Goal: Task Accomplishment & Management: Manage account settings

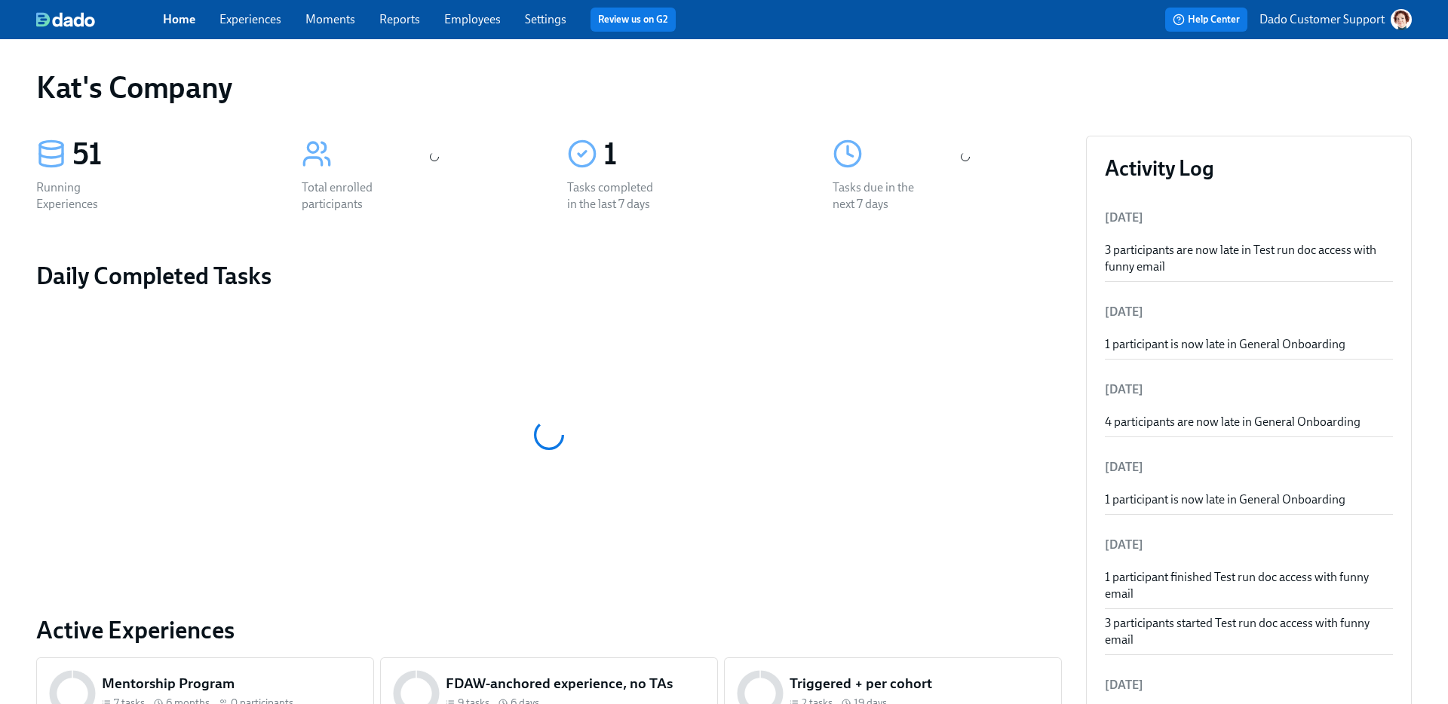
click at [233, 19] on link "Experiences" at bounding box center [250, 19] width 62 height 14
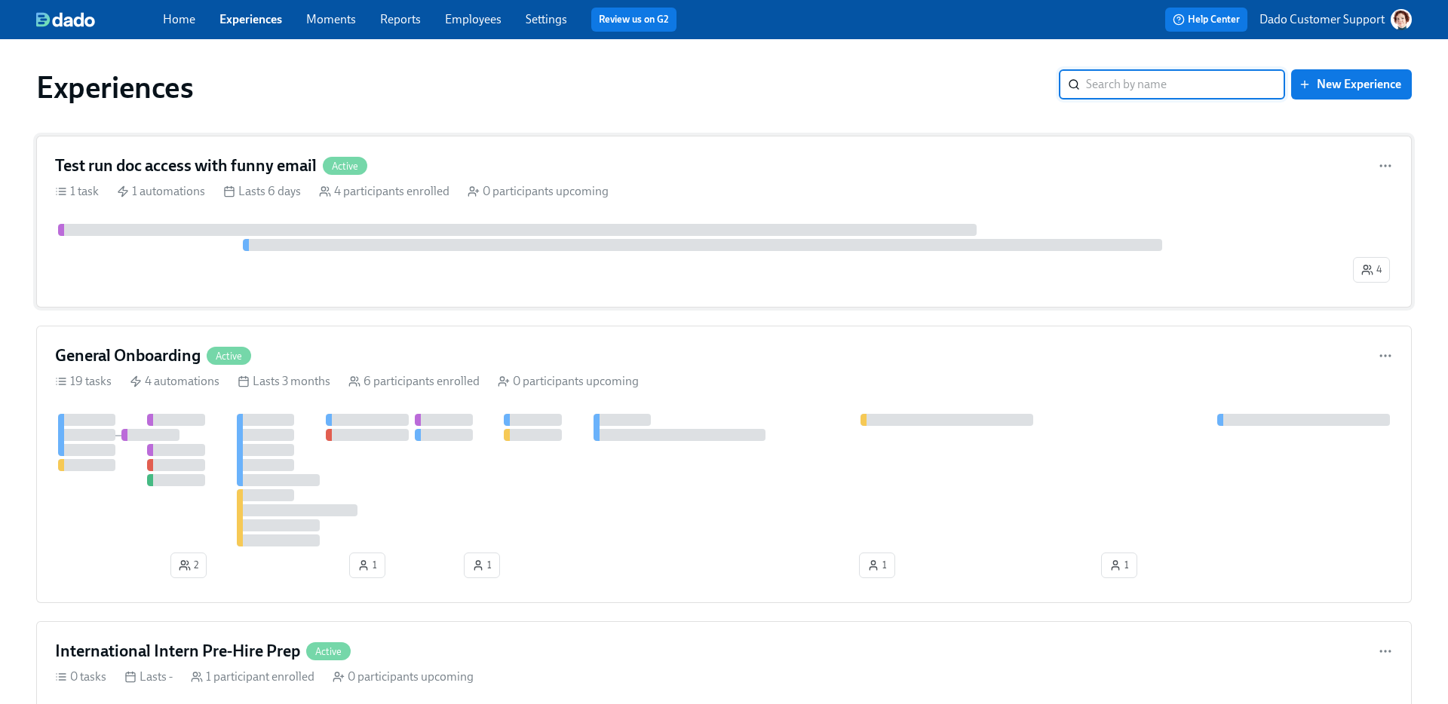
click at [278, 189] on div "Lasts 6 days" at bounding box center [262, 191] width 78 height 17
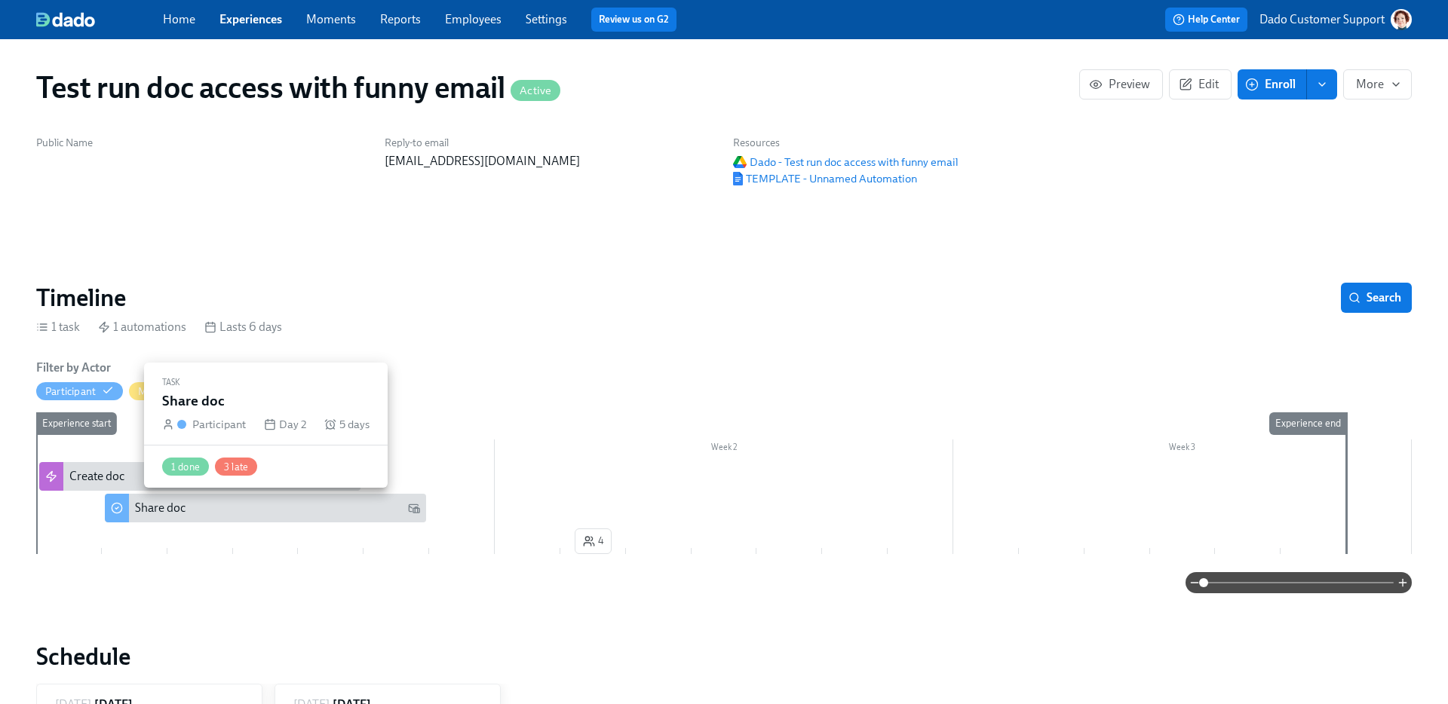
click at [160, 499] on div "Share doc" at bounding box center [265, 508] width 321 height 29
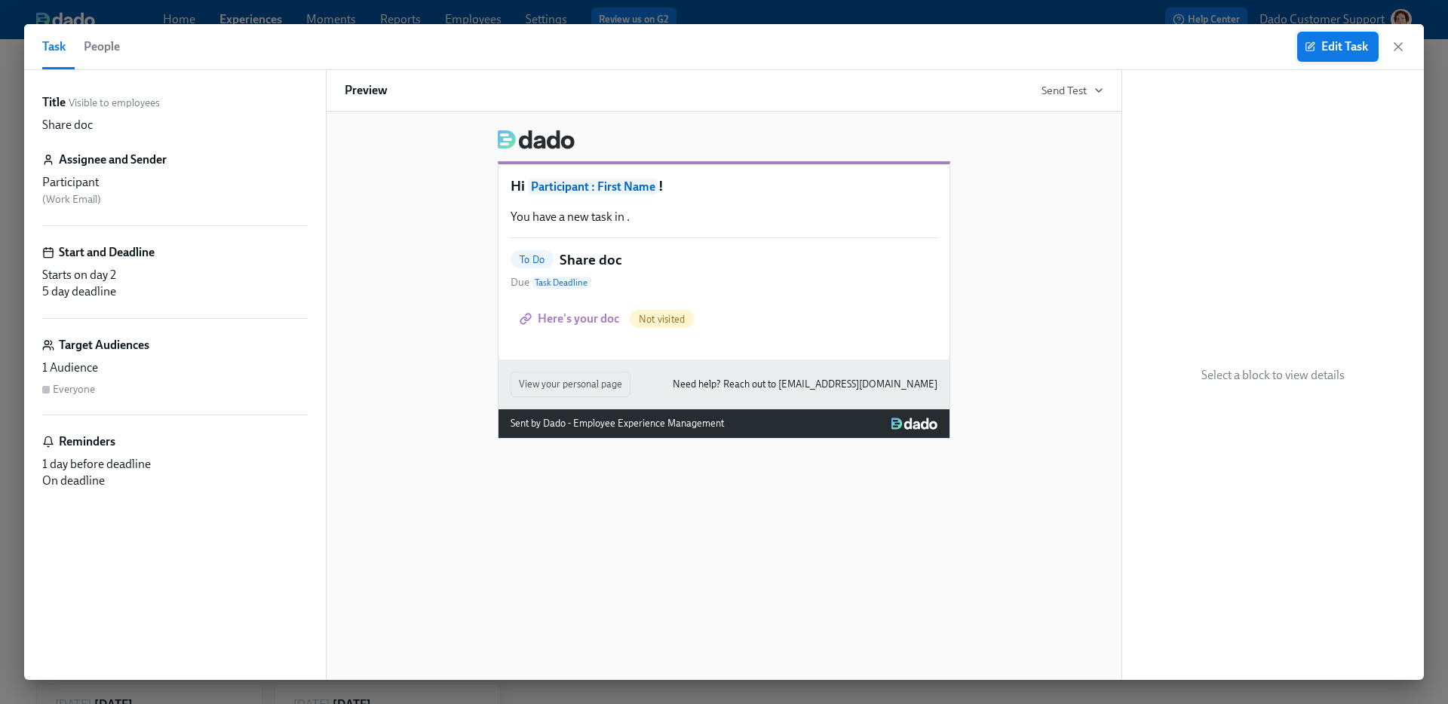
click at [1353, 60] on button "Edit Task" at bounding box center [1337, 47] width 81 height 30
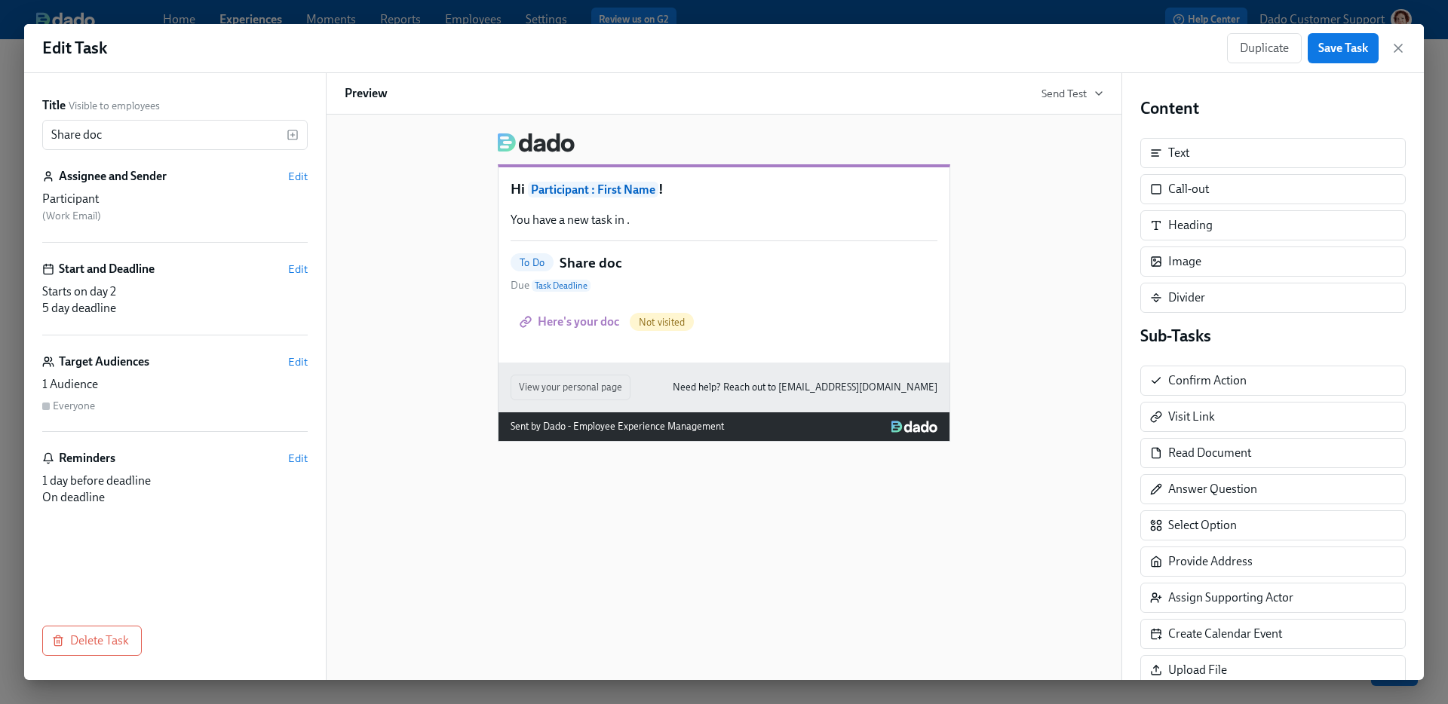
click at [308, 350] on div "Title Visible to employees Share doc ​ Assignee and Sender Edit Participant ( W…" at bounding box center [175, 376] width 302 height 607
click at [298, 360] on span "Edit" at bounding box center [298, 361] width 20 height 15
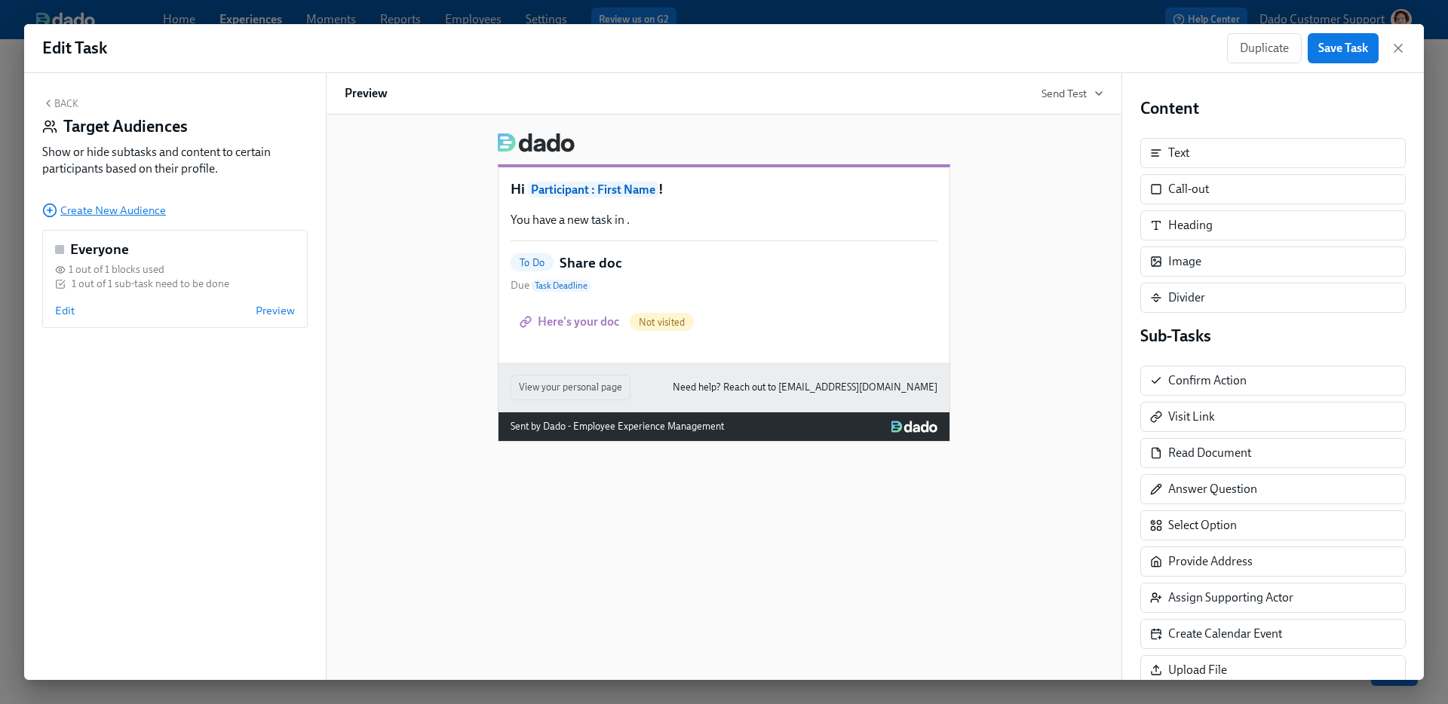
click at [55, 207] on circle "button" at bounding box center [50, 210] width 13 height 13
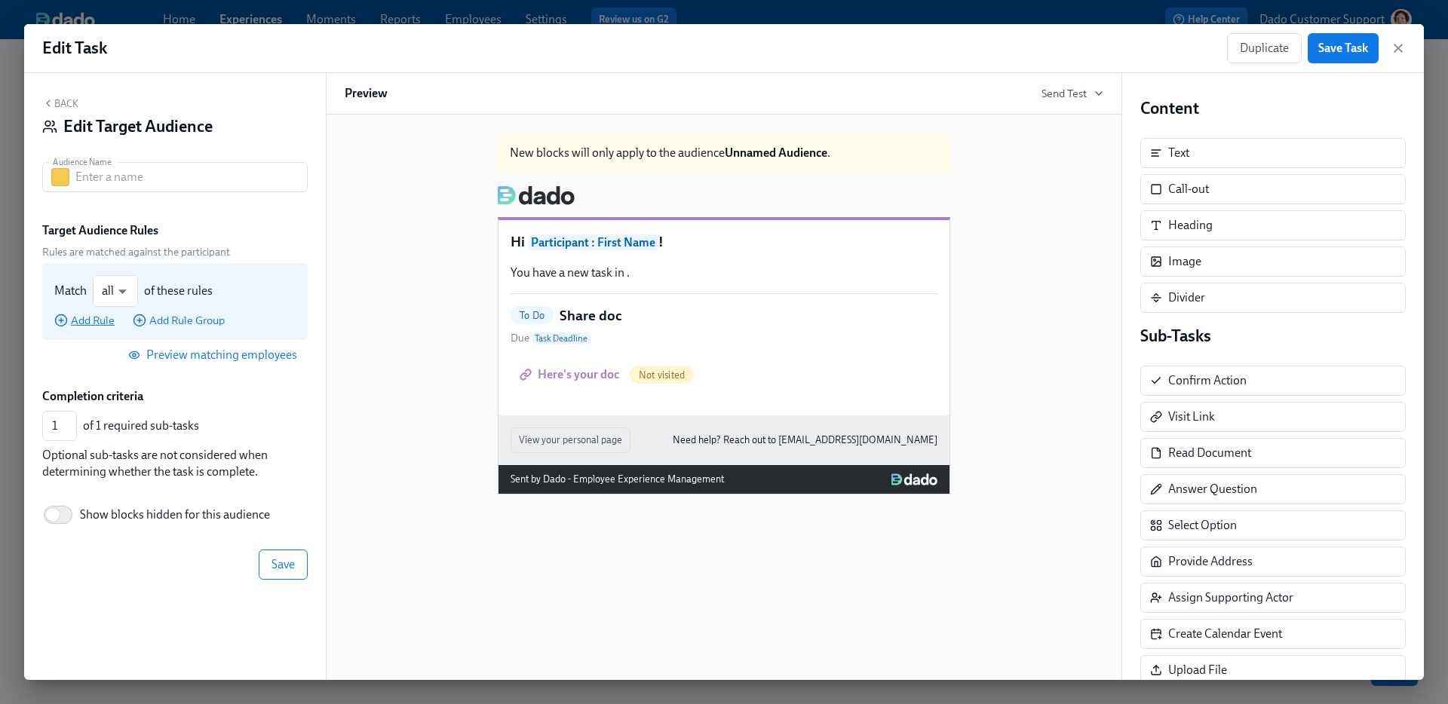
click at [73, 319] on span "Add Rule" at bounding box center [84, 320] width 60 height 15
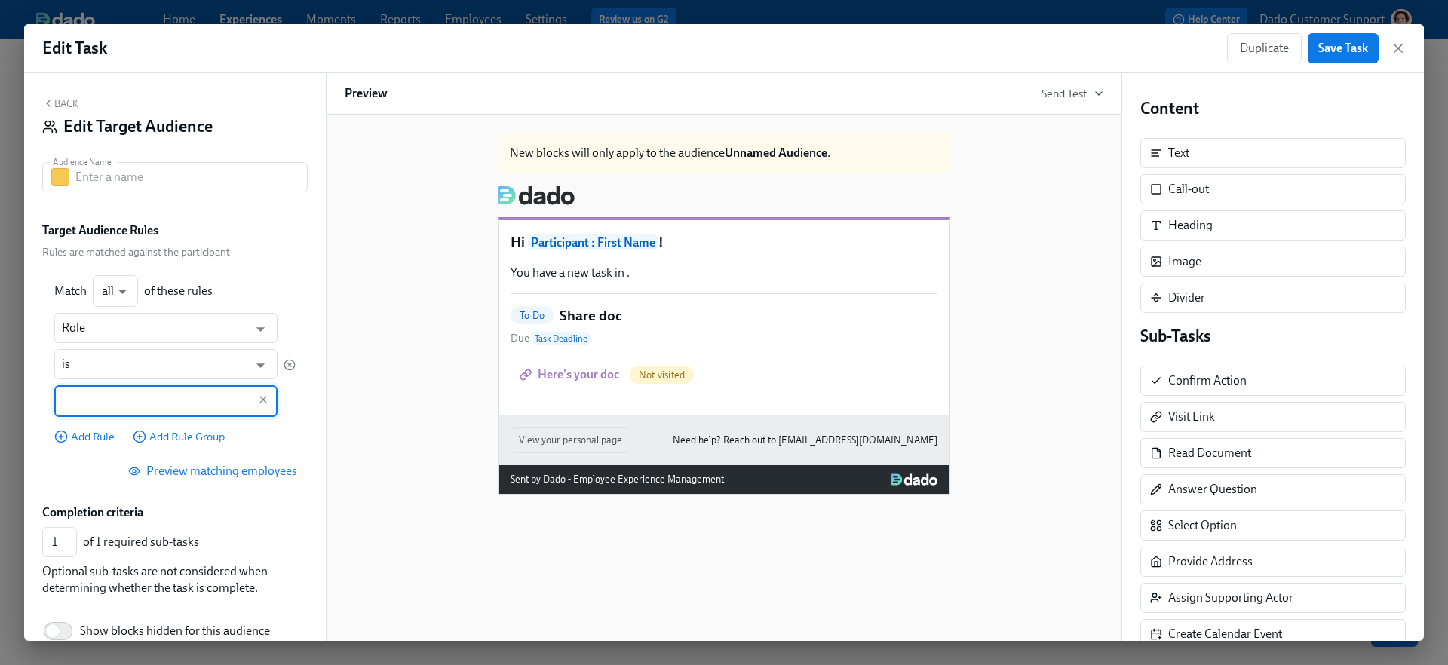
click at [118, 396] on input "text" at bounding box center [155, 401] width 186 height 32
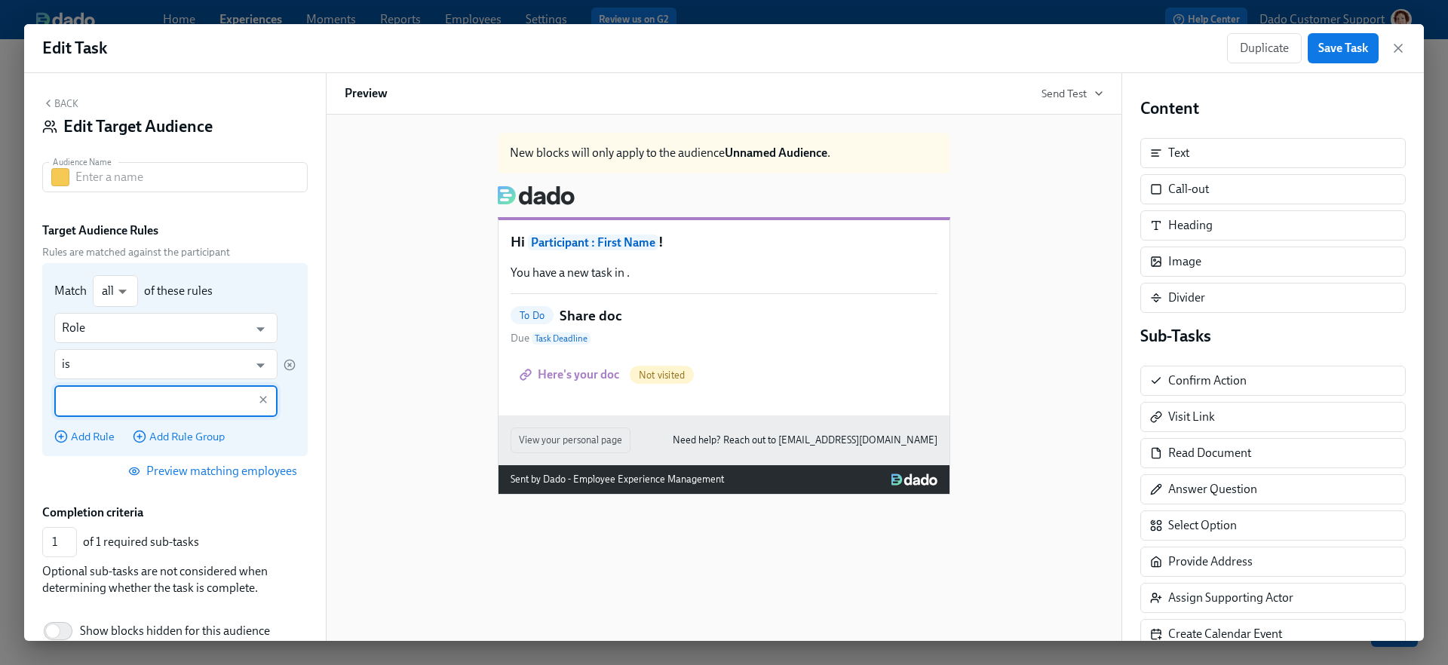
click at [116, 399] on input "text" at bounding box center [155, 401] width 186 height 32
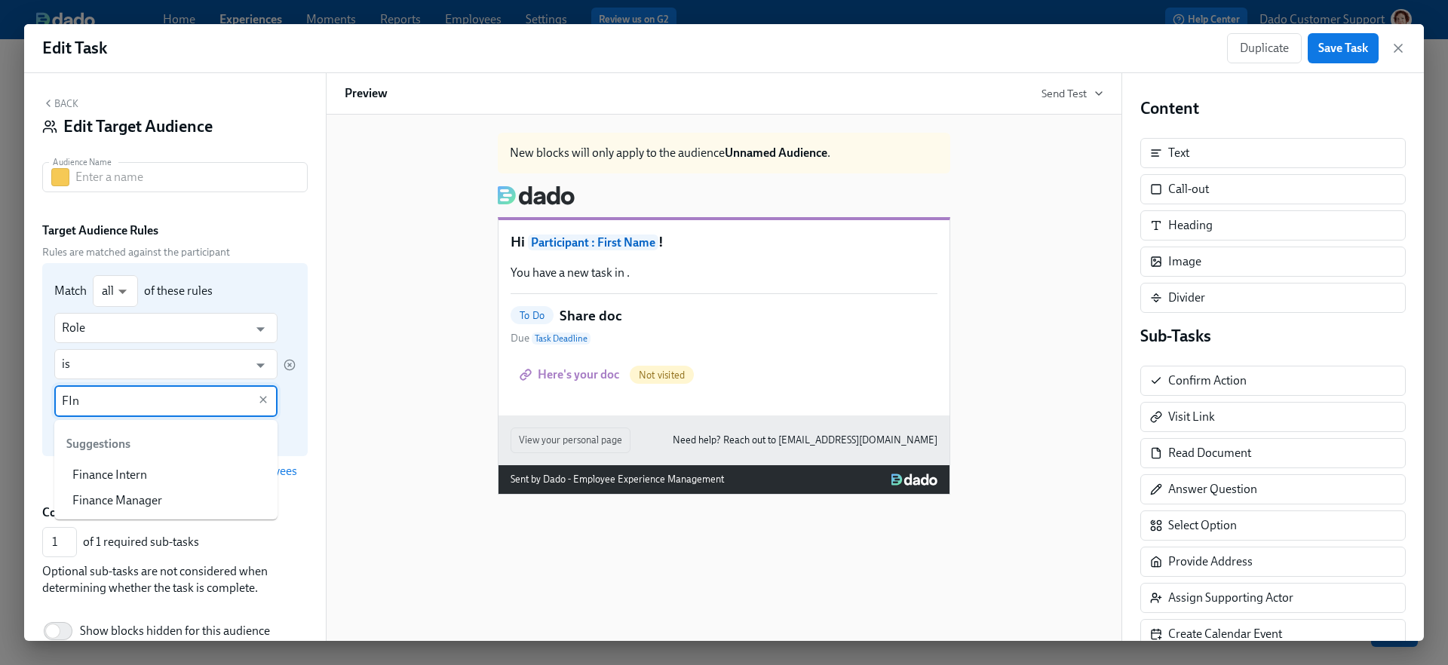
drag, startPoint x: 116, startPoint y: 399, endPoint x: 61, endPoint y: 398, distance: 55.1
click at [62, 398] on input "FIn" at bounding box center [155, 401] width 186 height 32
click at [77, 399] on input "FIn" at bounding box center [155, 401] width 186 height 32
drag, startPoint x: 68, startPoint y: 400, endPoint x: 634, endPoint y: 427, distance: 567.1
click at [511, 431] on div "Back Edit Target Audience Audience Name Audience Name Target Audience Rules Rul…" at bounding box center [724, 357] width 1400 height 568
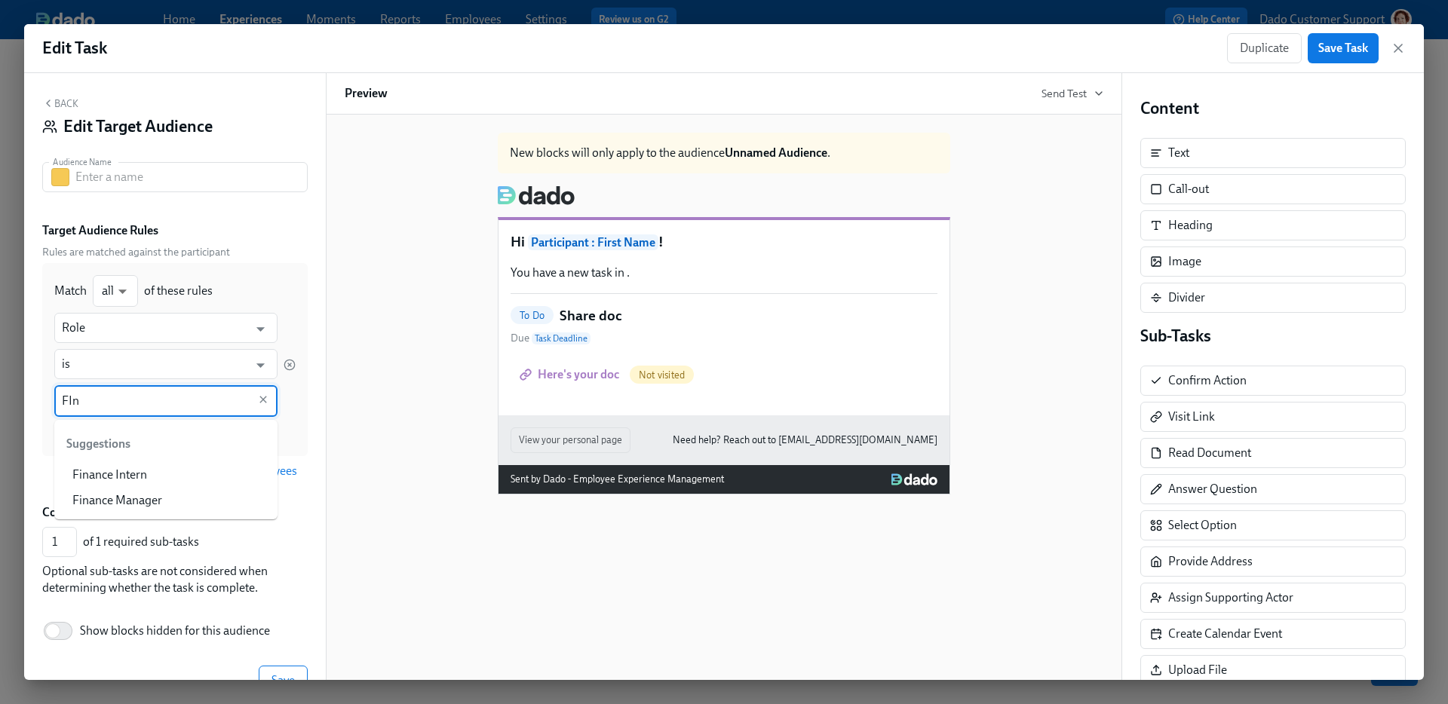
type input "FIn"
